Goal: Task Accomplishment & Management: Manage account settings

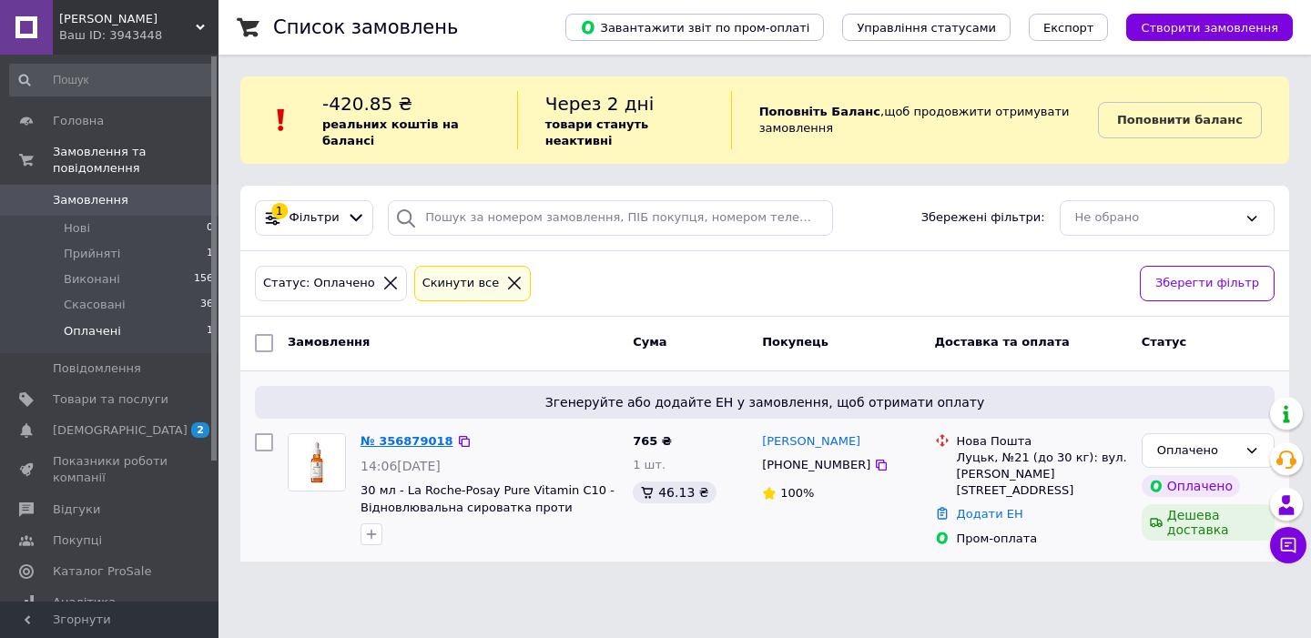
click at [394, 436] on link "№ 356879018" at bounding box center [407, 441] width 93 height 14
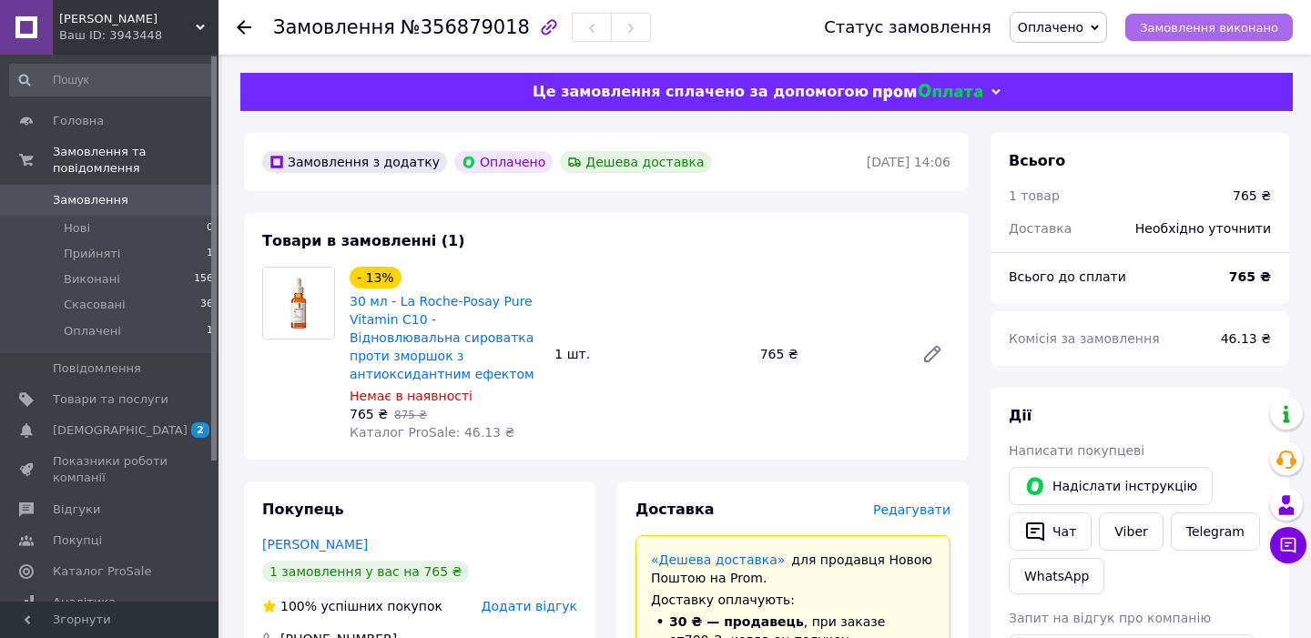
click at [1164, 15] on button "Замовлення виконано" at bounding box center [1209, 27] width 168 height 27
click at [1106, 25] on span "Виконано" at bounding box center [1058, 27] width 97 height 31
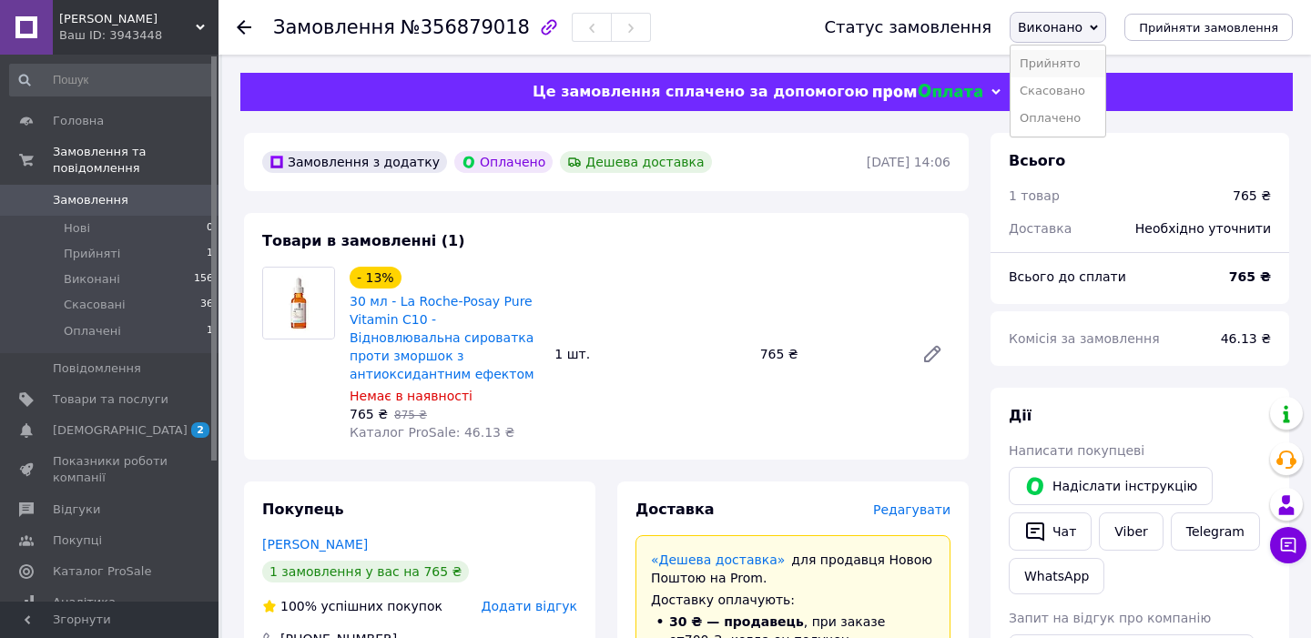
click at [1081, 61] on li "Прийнято" at bounding box center [1058, 63] width 95 height 27
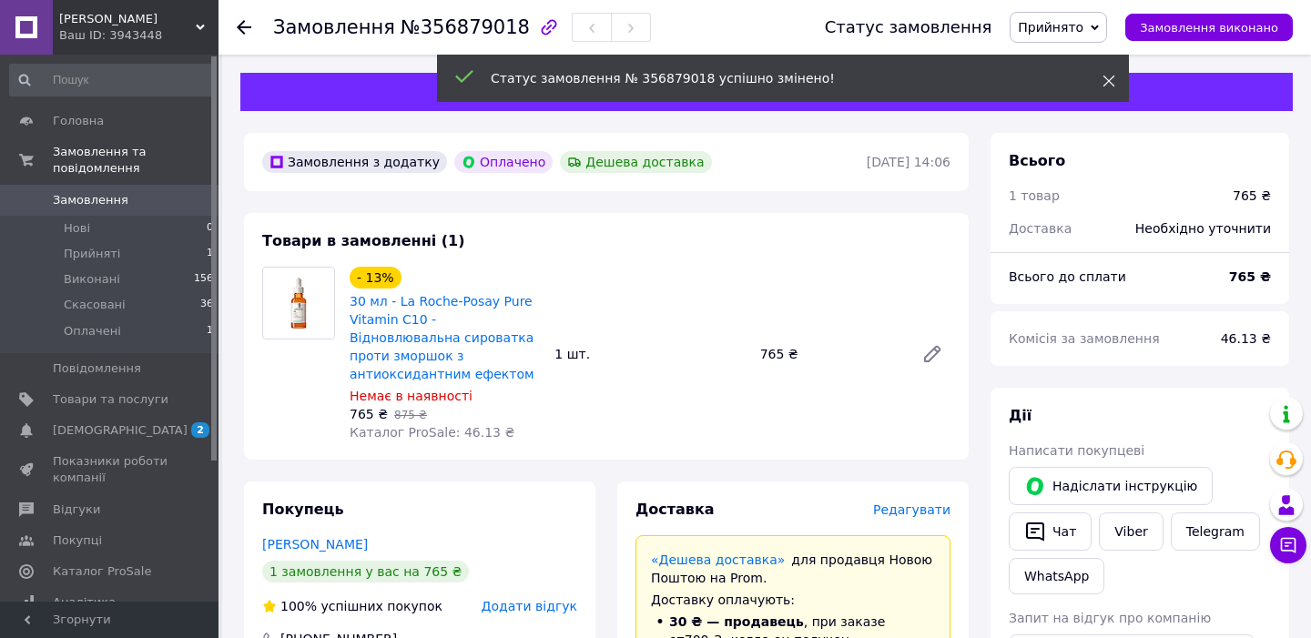
click at [1107, 75] on icon at bounding box center [1108, 81] width 13 height 13
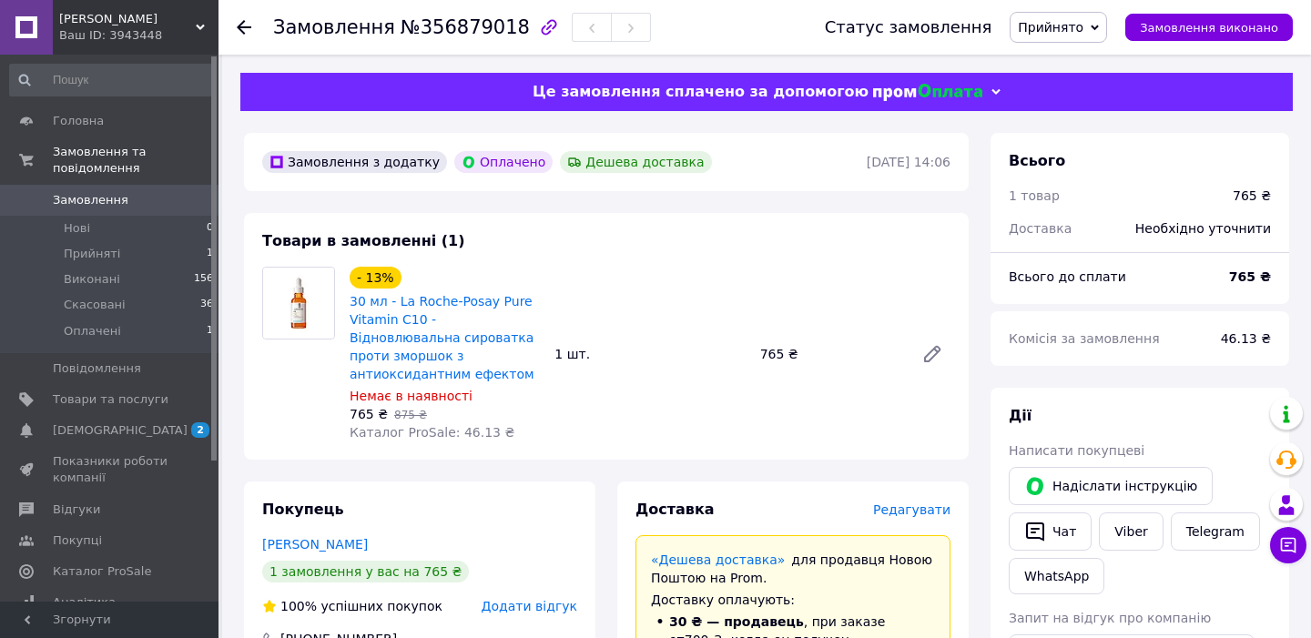
click at [1096, 30] on span "Прийнято" at bounding box center [1058, 27] width 97 height 31
click at [1078, 111] on li "Оплачено" at bounding box center [1059, 118] width 96 height 27
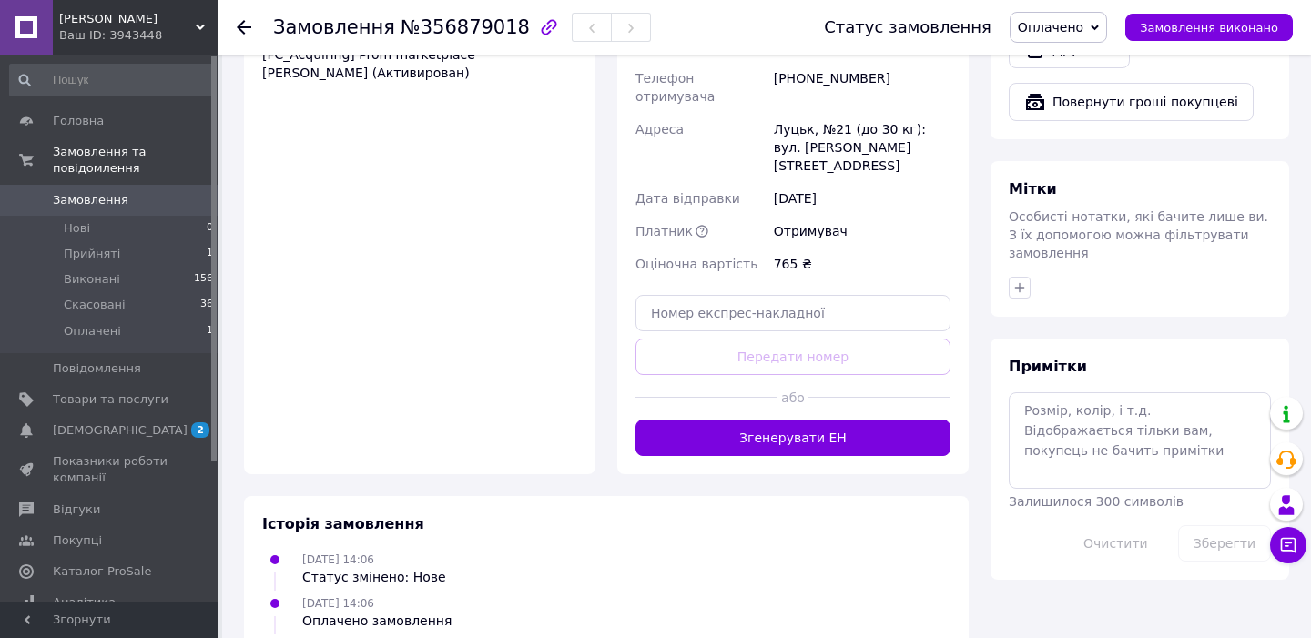
scroll to position [832, 0]
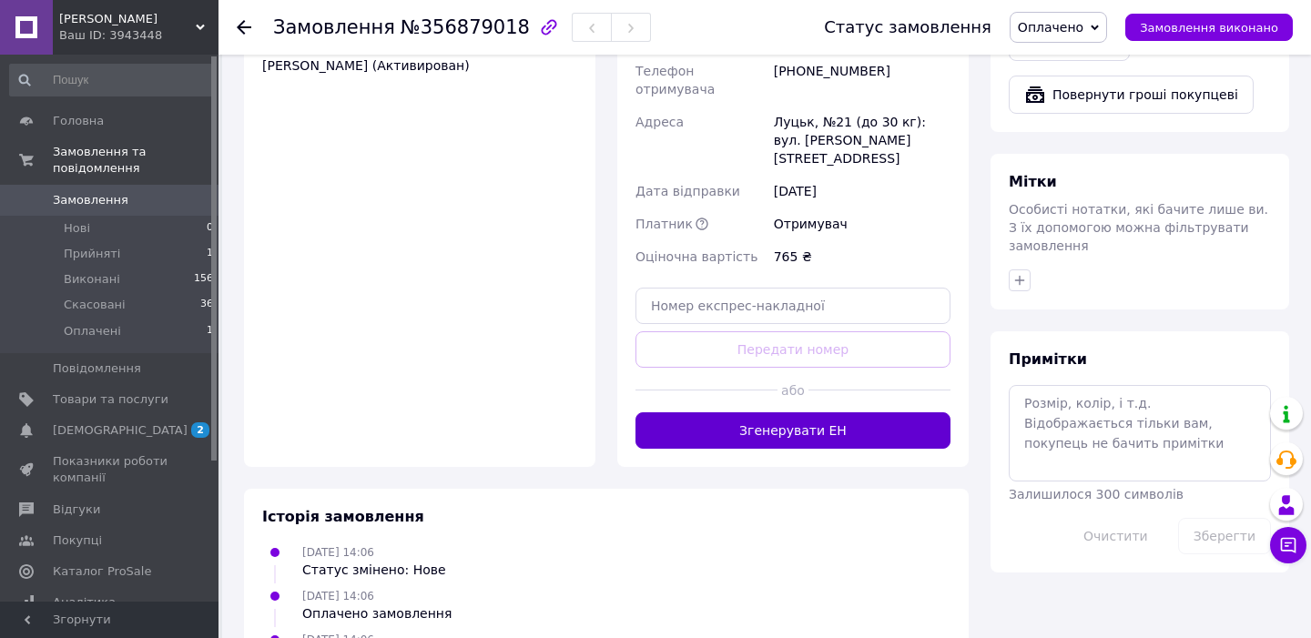
click at [784, 412] on button "Згенерувати ЕН" at bounding box center [792, 430] width 315 height 36
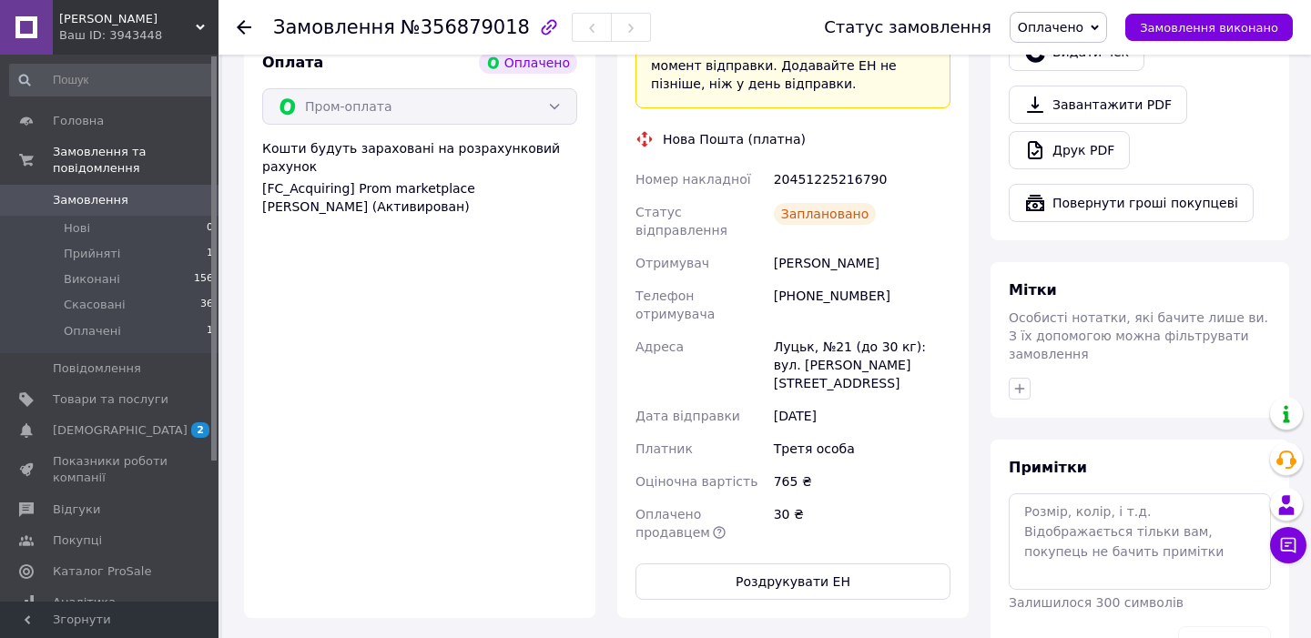
scroll to position [742, 0]
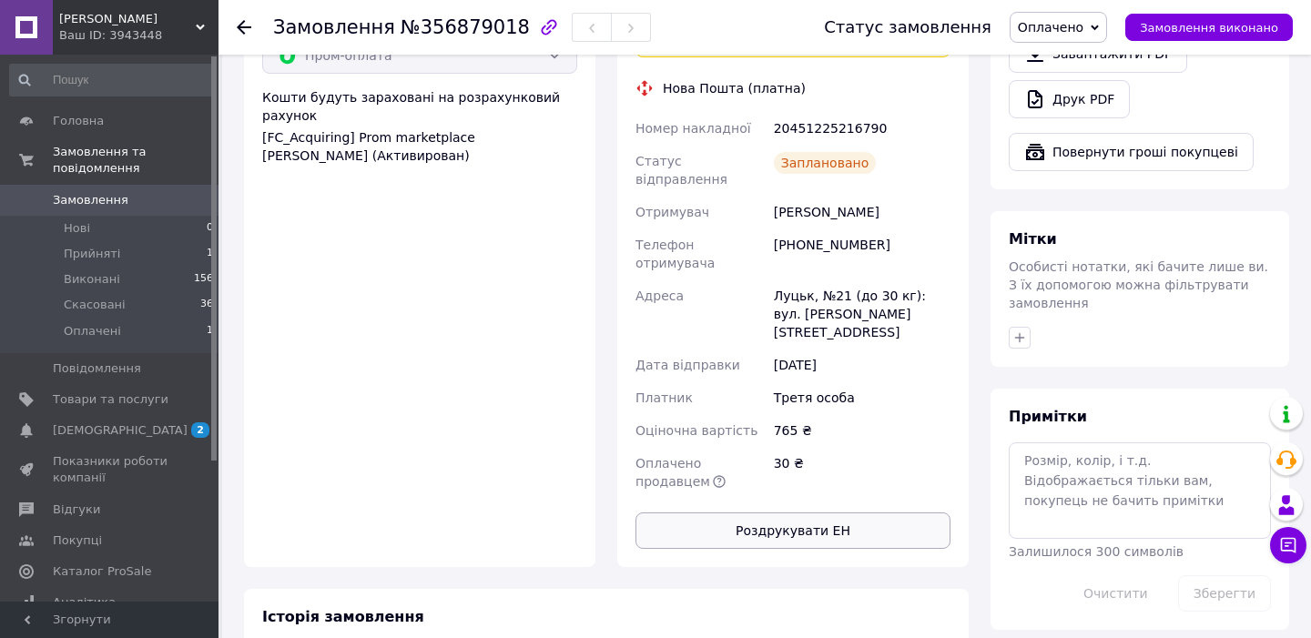
click at [810, 513] on button "Роздрукувати ЕН" at bounding box center [792, 531] width 315 height 36
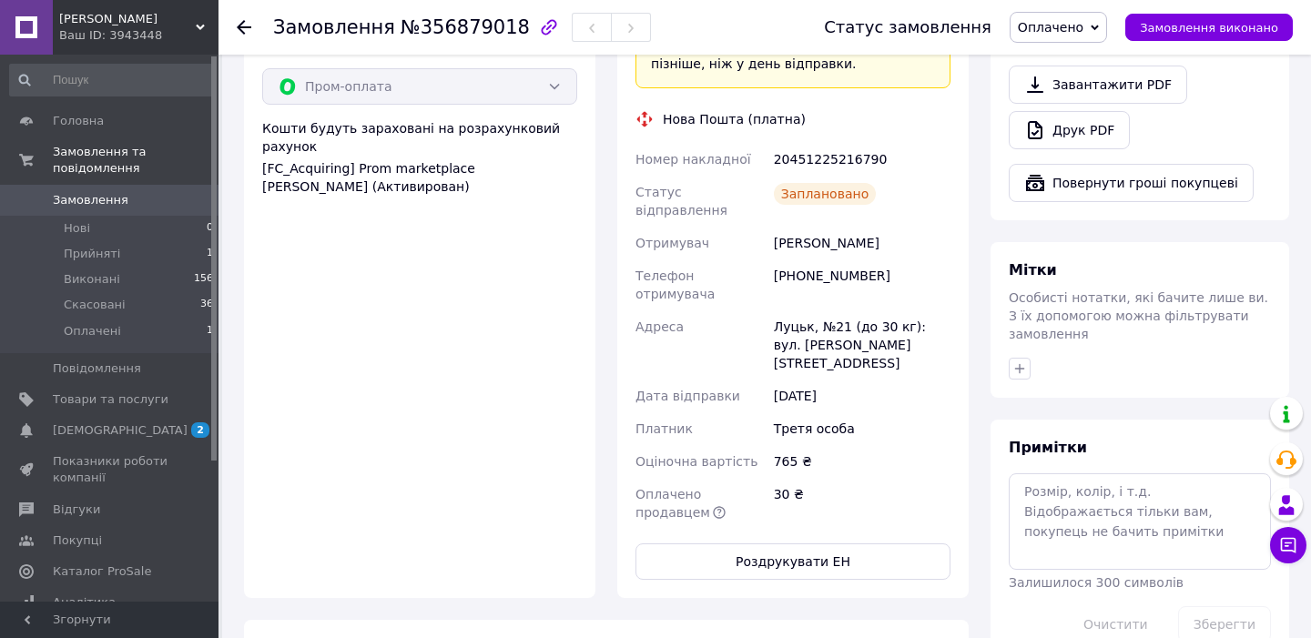
scroll to position [707, 0]
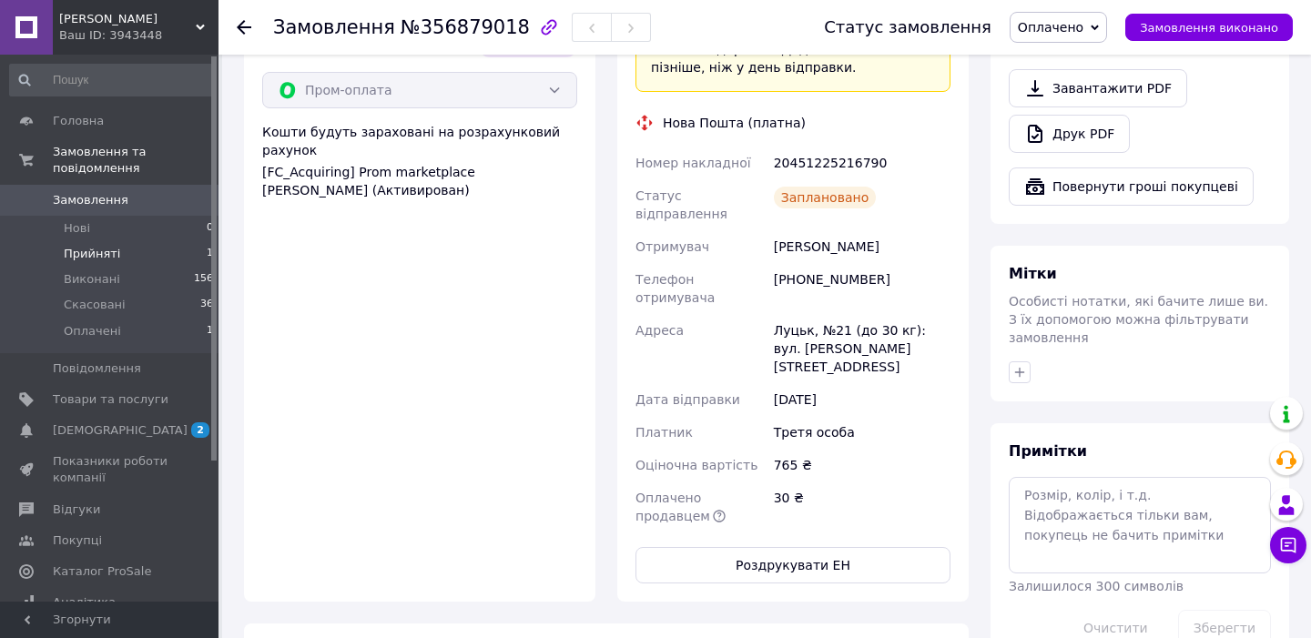
click at [176, 253] on li "Прийняті 1" at bounding box center [112, 253] width 224 height 25
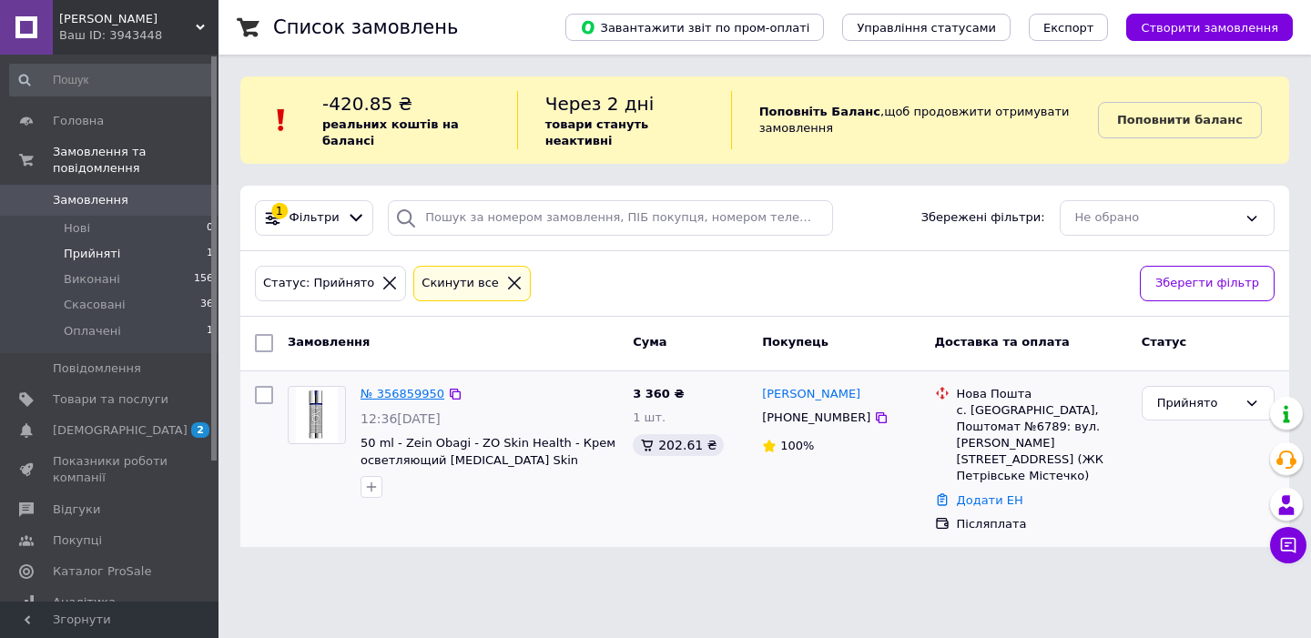
click at [413, 395] on link "№ 356859950" at bounding box center [403, 394] width 84 height 14
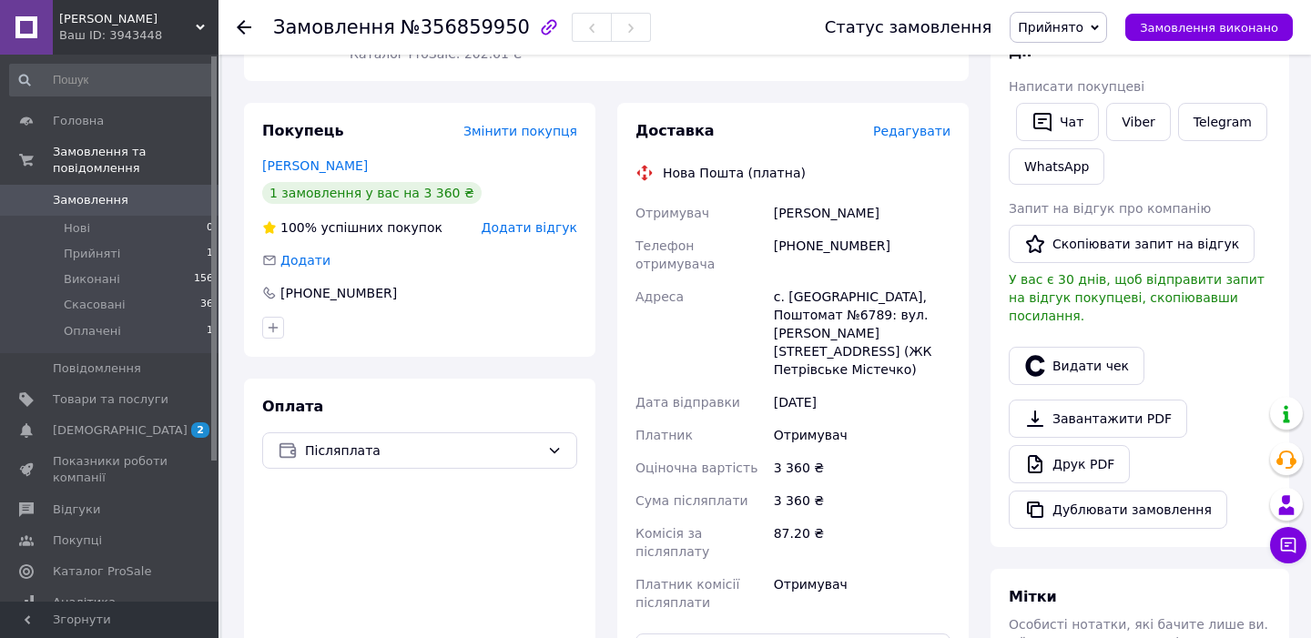
scroll to position [343, 0]
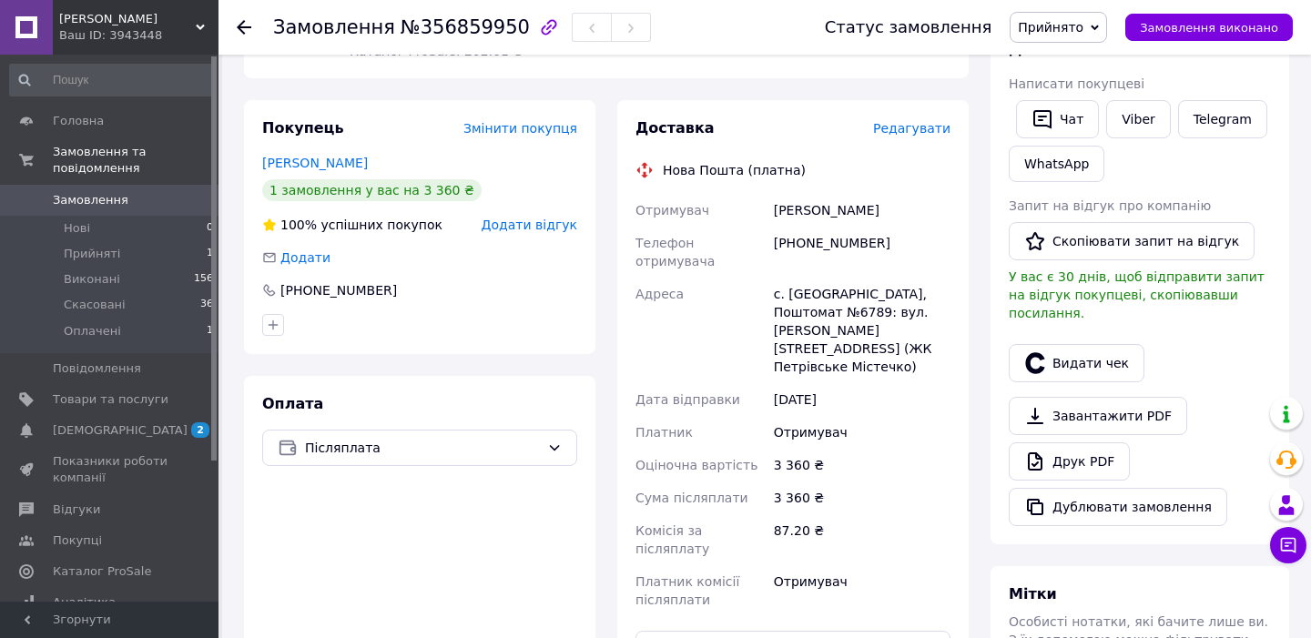
click at [792, 278] on div "с. [GEOGRAPHIC_DATA], Поштомат №6789: вул. [PERSON_NAME][STREET_ADDRESS] (ЖК Пе…" at bounding box center [862, 331] width 184 height 106
click at [908, 309] on div "с. [GEOGRAPHIC_DATA], Поштомат №6789: вул. [PERSON_NAME][STREET_ADDRESS] (ЖК Пе…" at bounding box center [862, 331] width 184 height 106
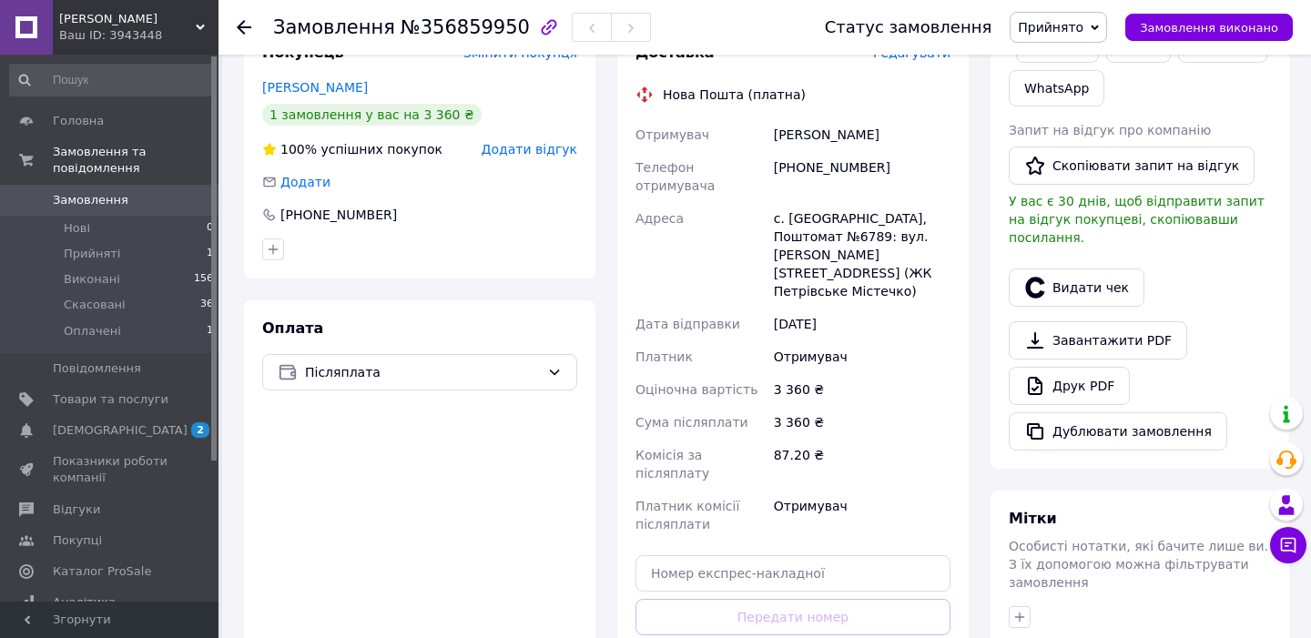
scroll to position [404, 0]
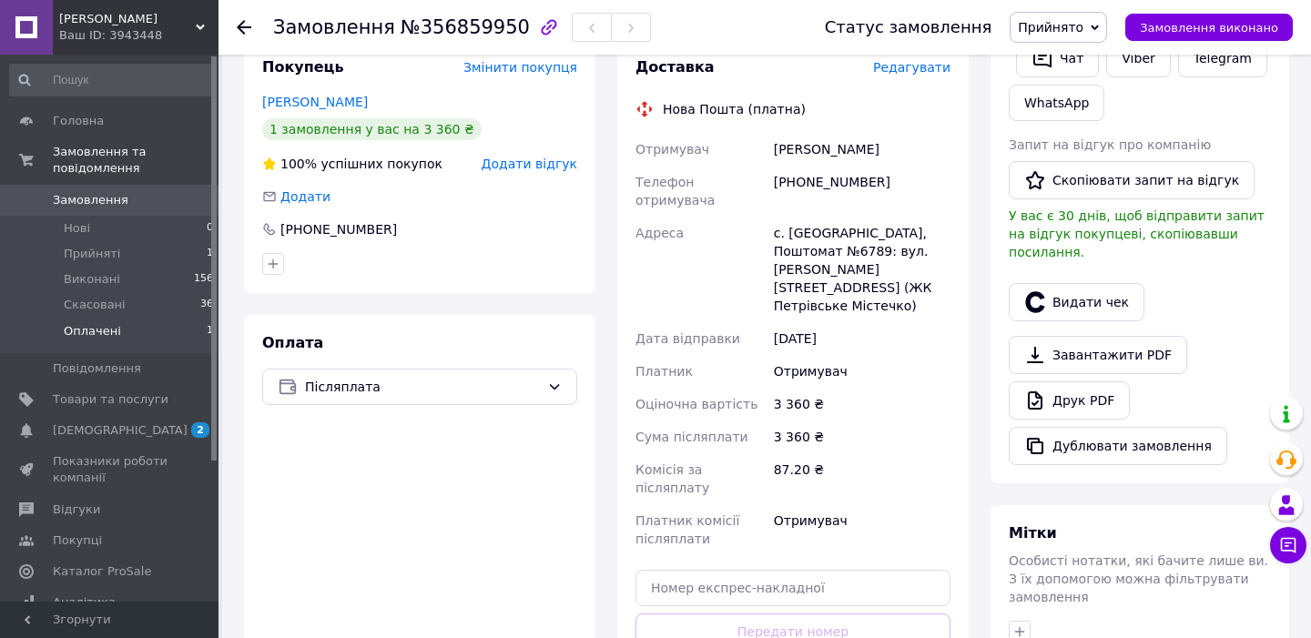
click at [100, 335] on span "Оплачені" at bounding box center [92, 331] width 57 height 16
